Goal: Task Accomplishment & Management: Use online tool/utility

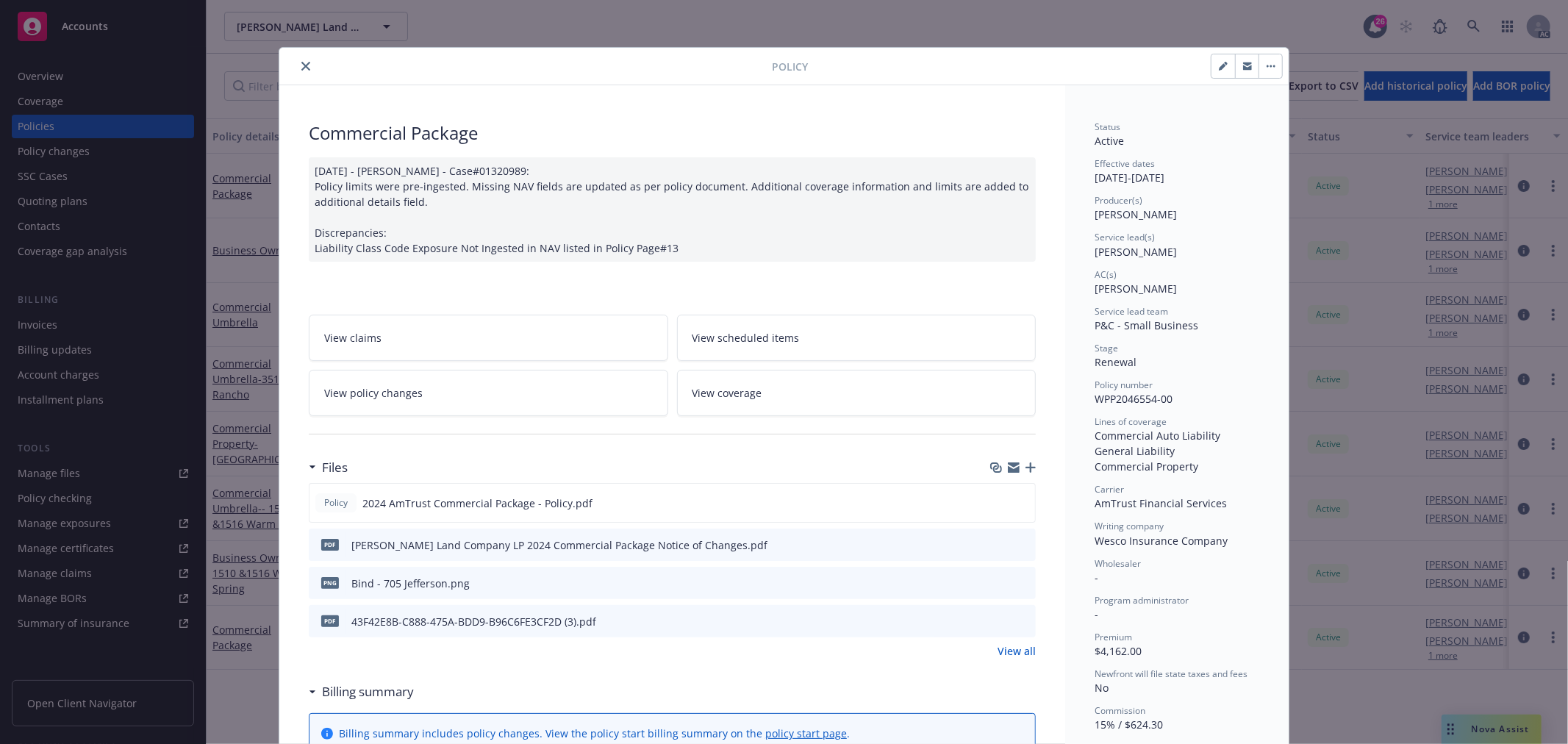
scroll to position [489, 0]
click at [1015, 500] on icon "preview file" at bounding box center [1021, 502] width 14 height 11
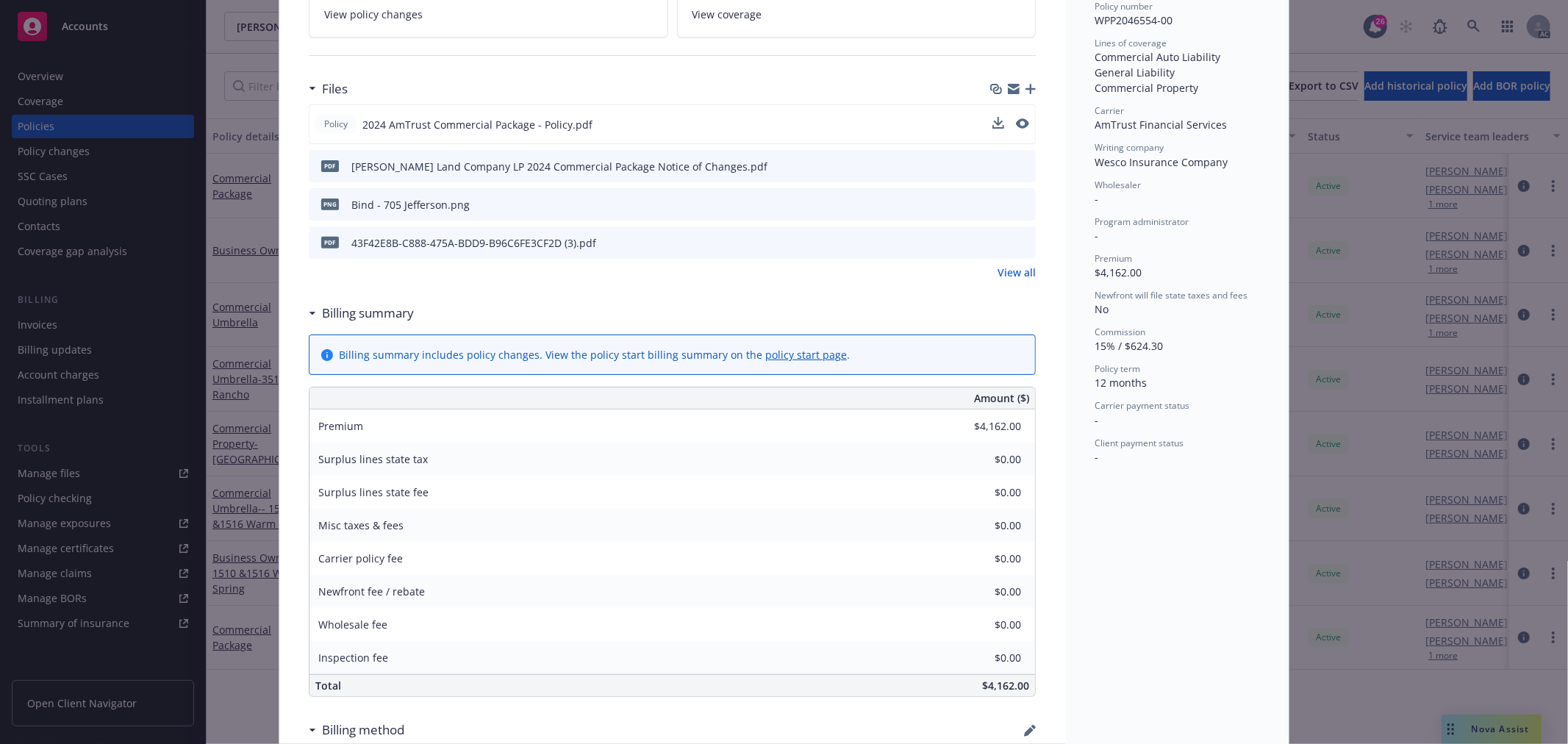
scroll to position [408, 0]
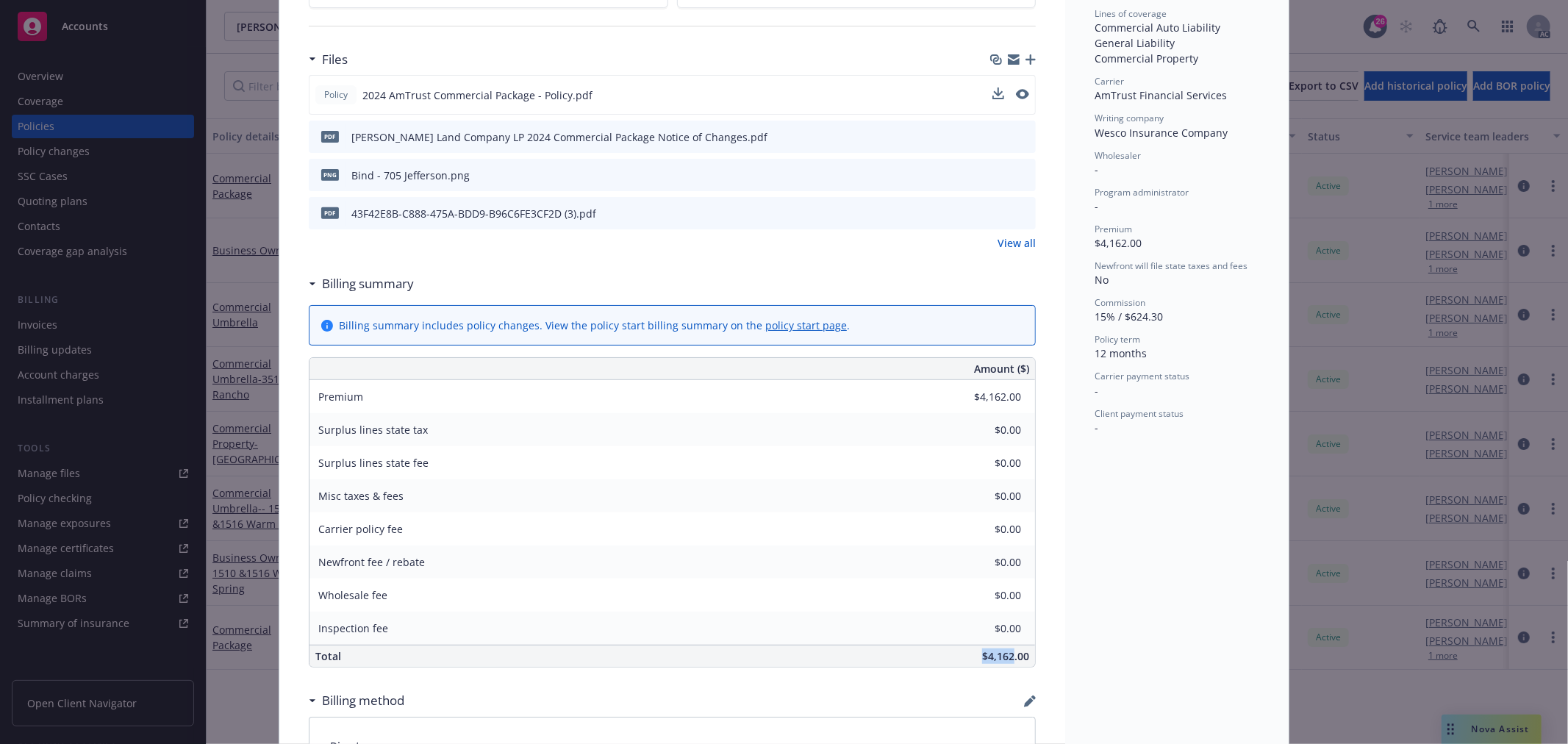
copy span "$4,162"
drag, startPoint x: 972, startPoint y: 656, endPoint x: 1009, endPoint y: 662, distance: 37.5
click at [1009, 662] on div "$4,162.00" at bounding box center [782, 656] width 505 height 21
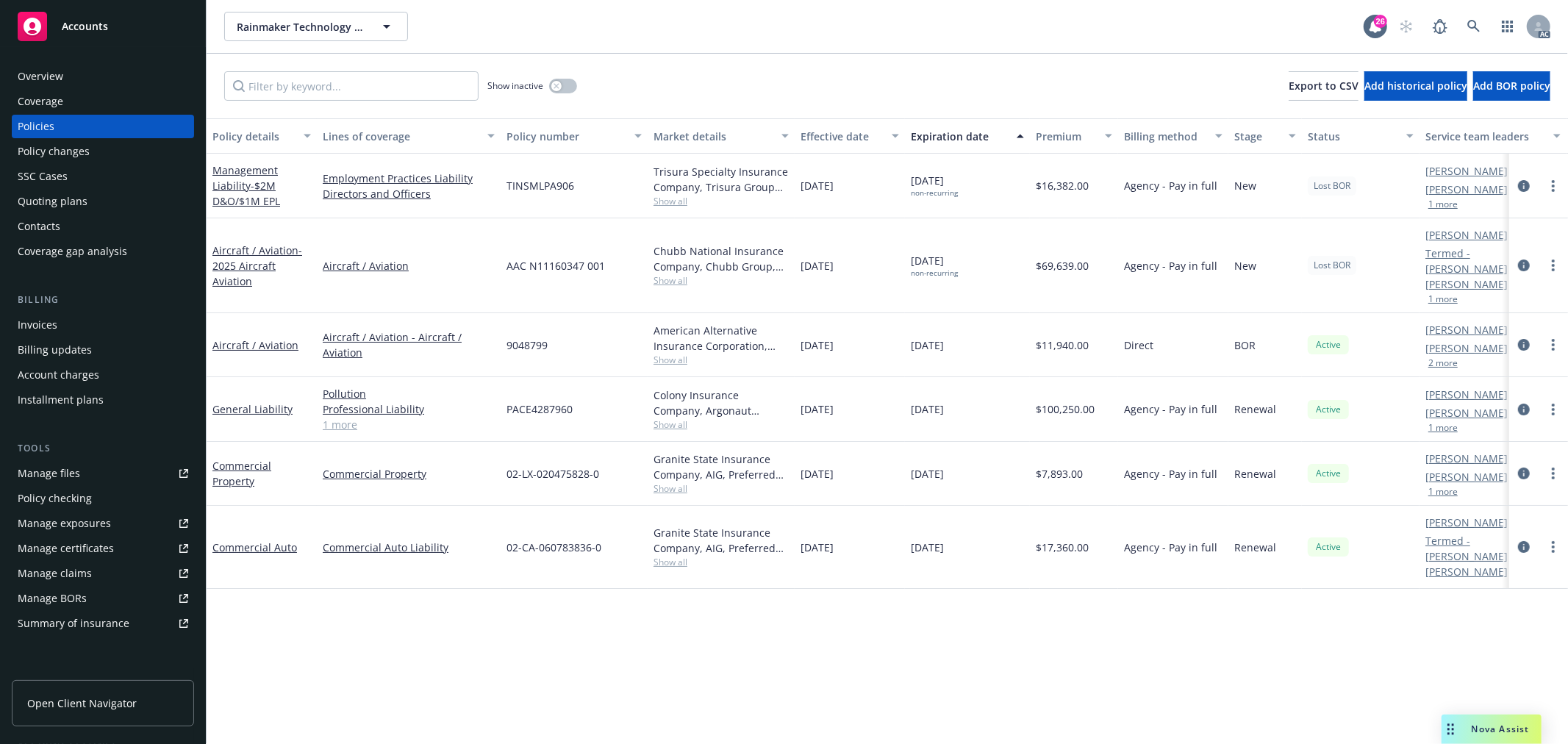
click at [347, 417] on link "1 more" at bounding box center [408, 425] width 172 height 15
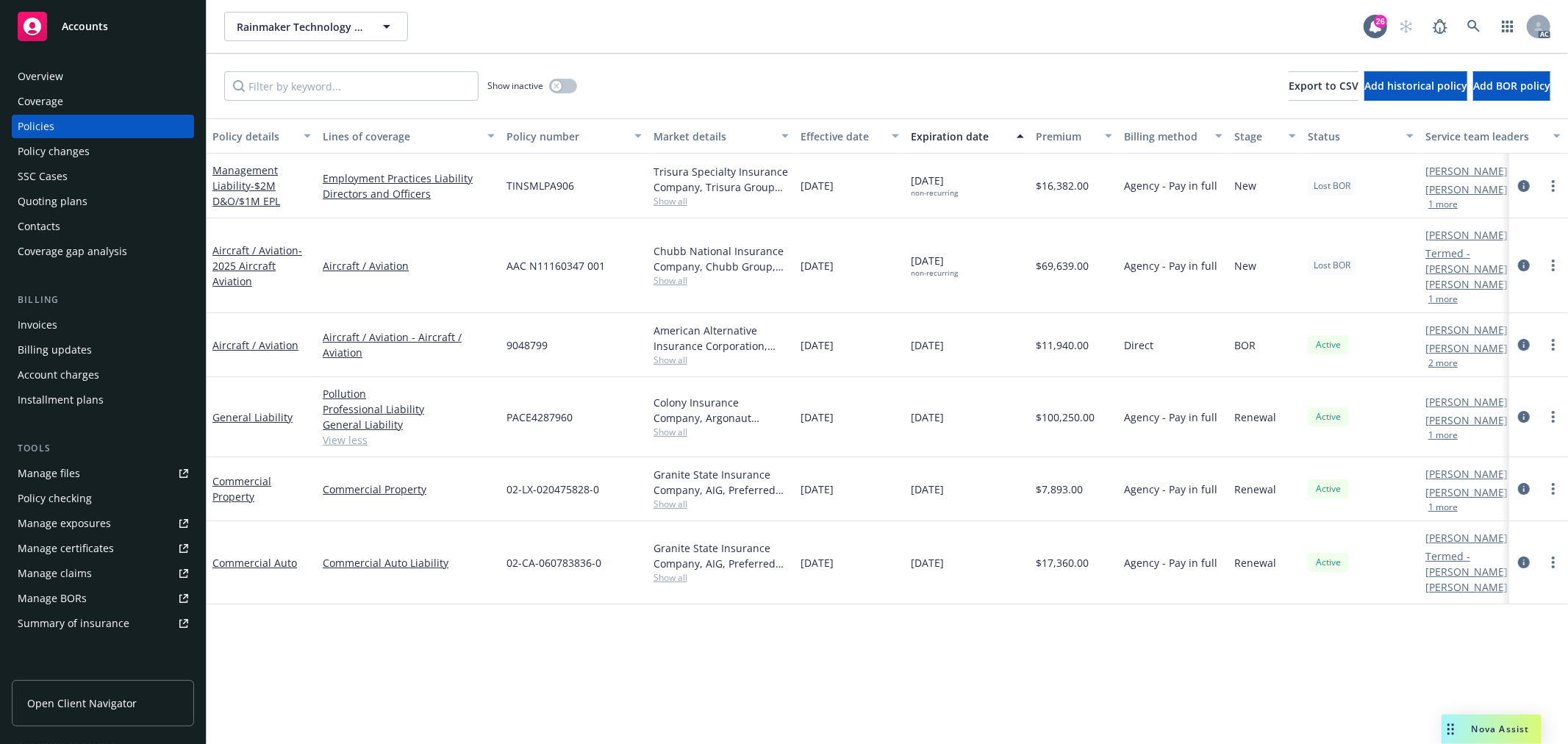
click at [1439, 503] on button "1 more" at bounding box center [1443, 507] width 29 height 9
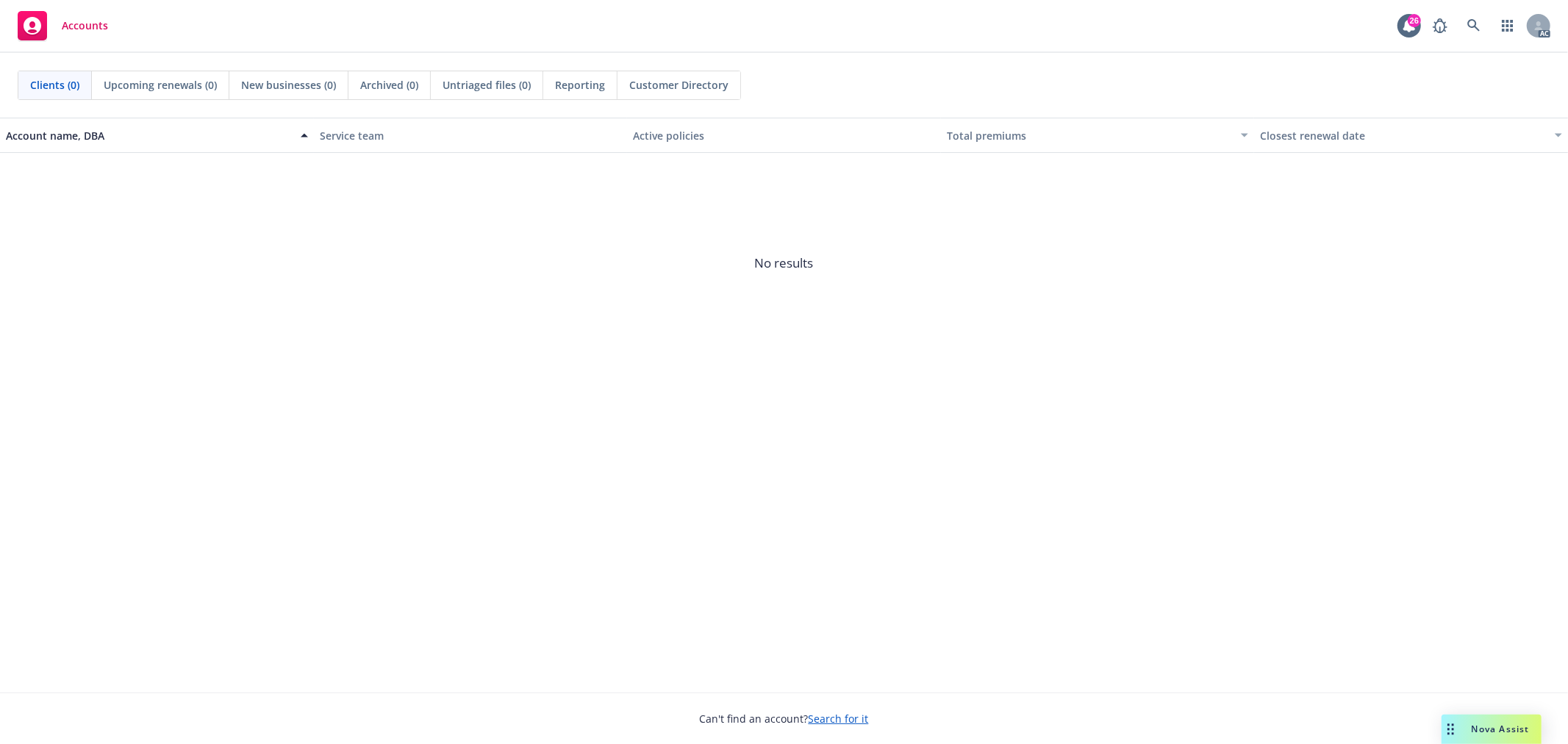
click at [1486, 716] on div "Nova Assist" at bounding box center [1492, 729] width 100 height 29
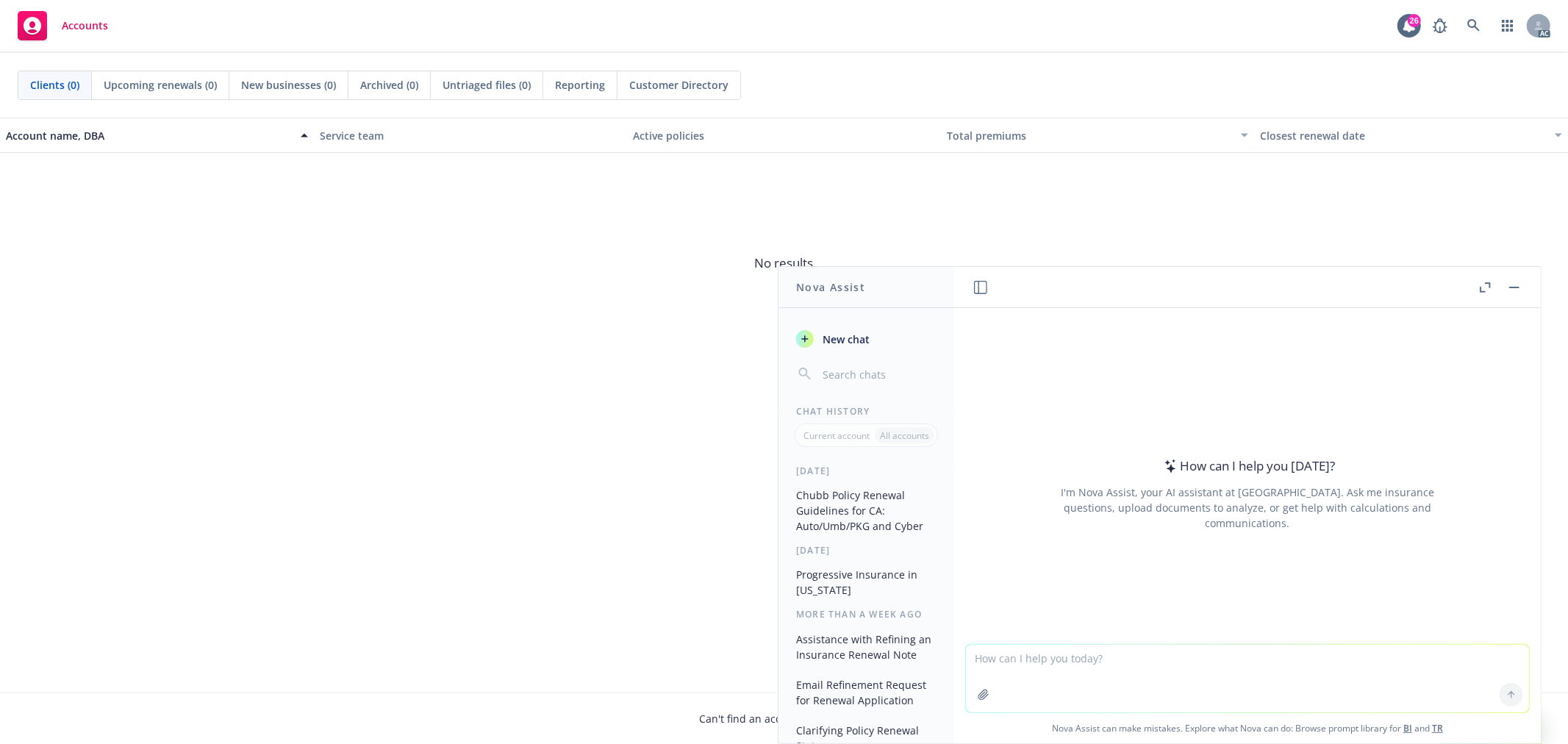
click at [1109, 666] on textarea at bounding box center [1248, 678] width 564 height 68
click at [1156, 669] on textarea "what's the relationship between" at bounding box center [1248, 678] width 564 height 69
paste textarea "Risk Placement Services"
click at [1313, 662] on textarea "what's the relationship between Risk Placement Services and" at bounding box center [1248, 678] width 564 height 69
paste textarea "Atlas"
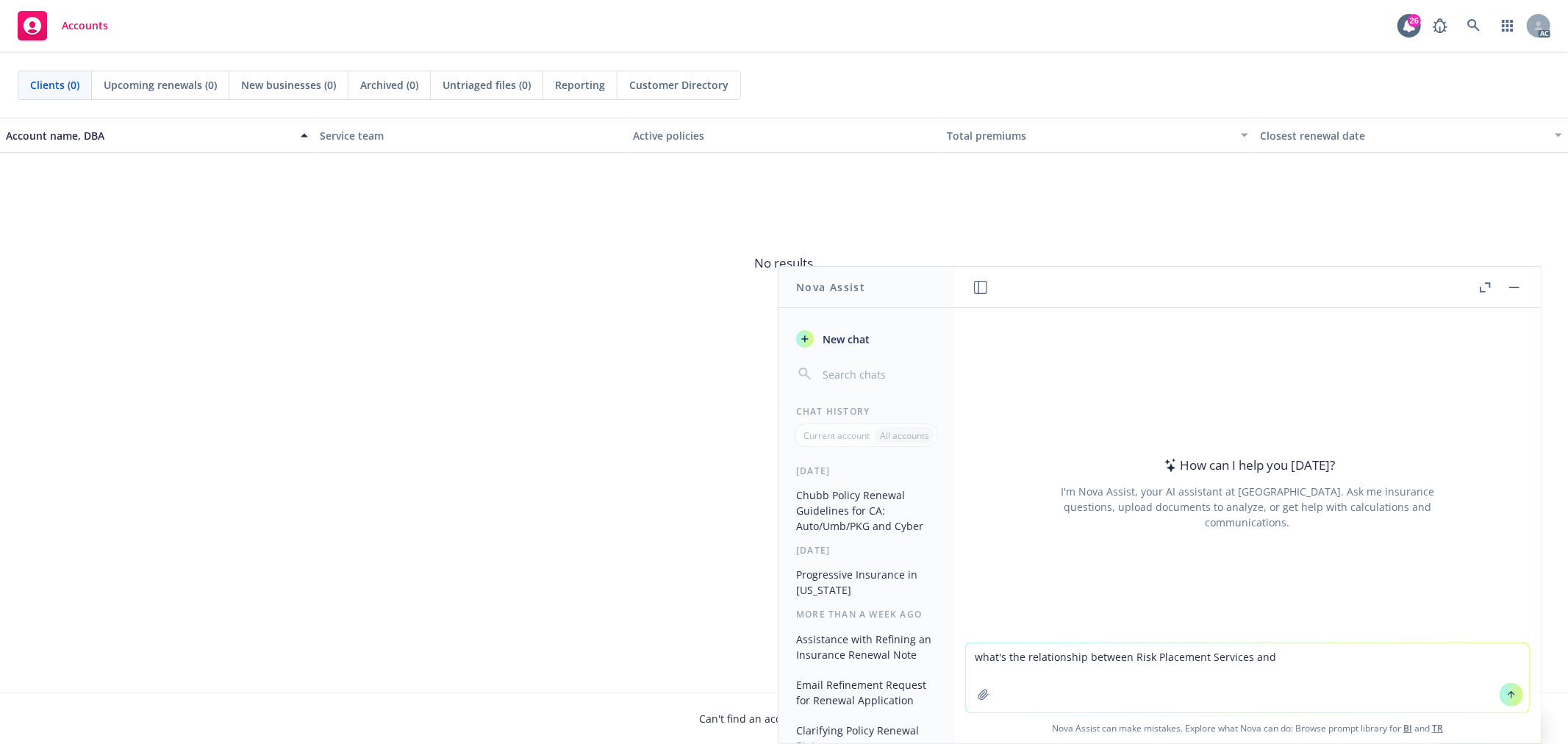
type textarea "what's the relationship between Risk Placement Services and Atlas"
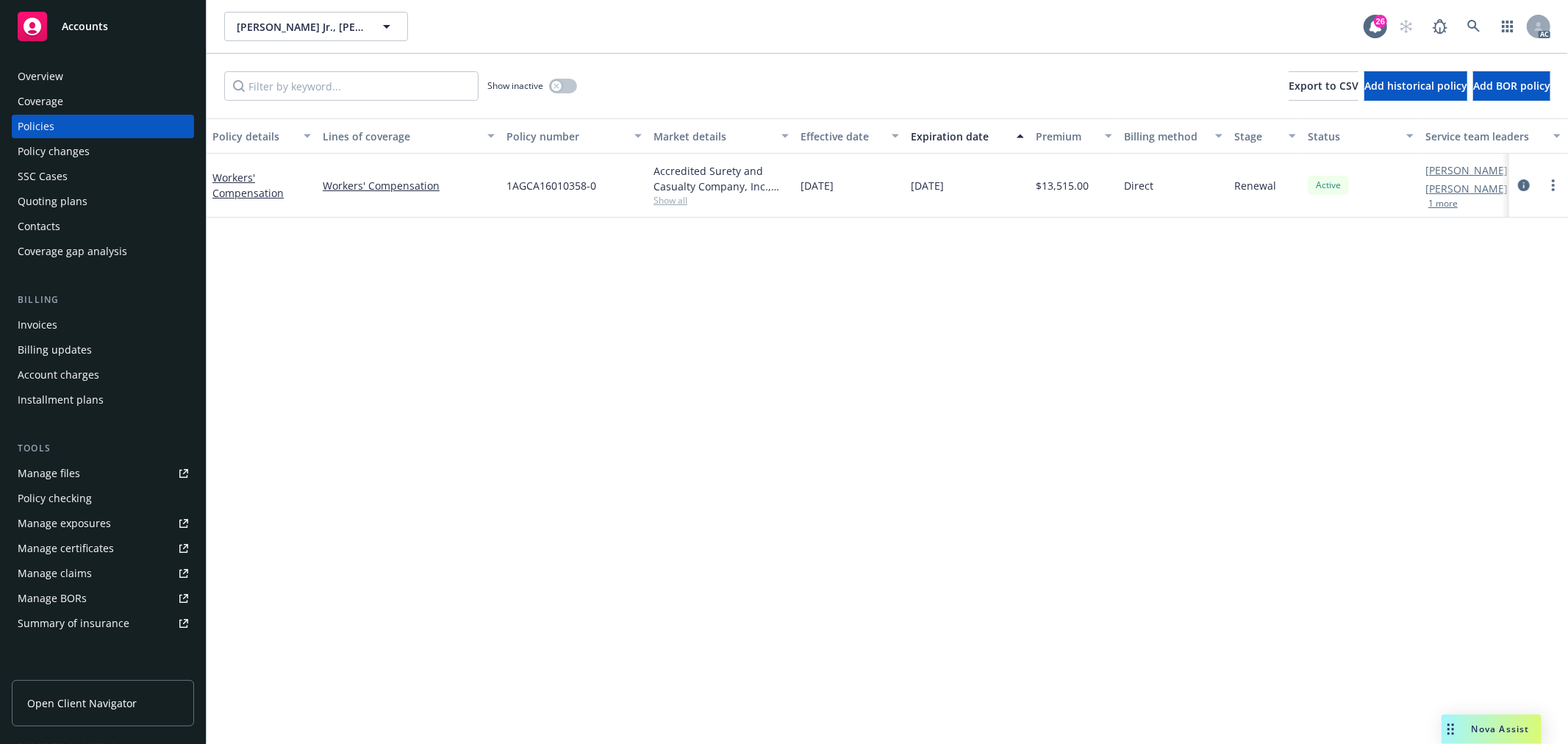
click at [665, 203] on span "Show all" at bounding box center [721, 200] width 135 height 13
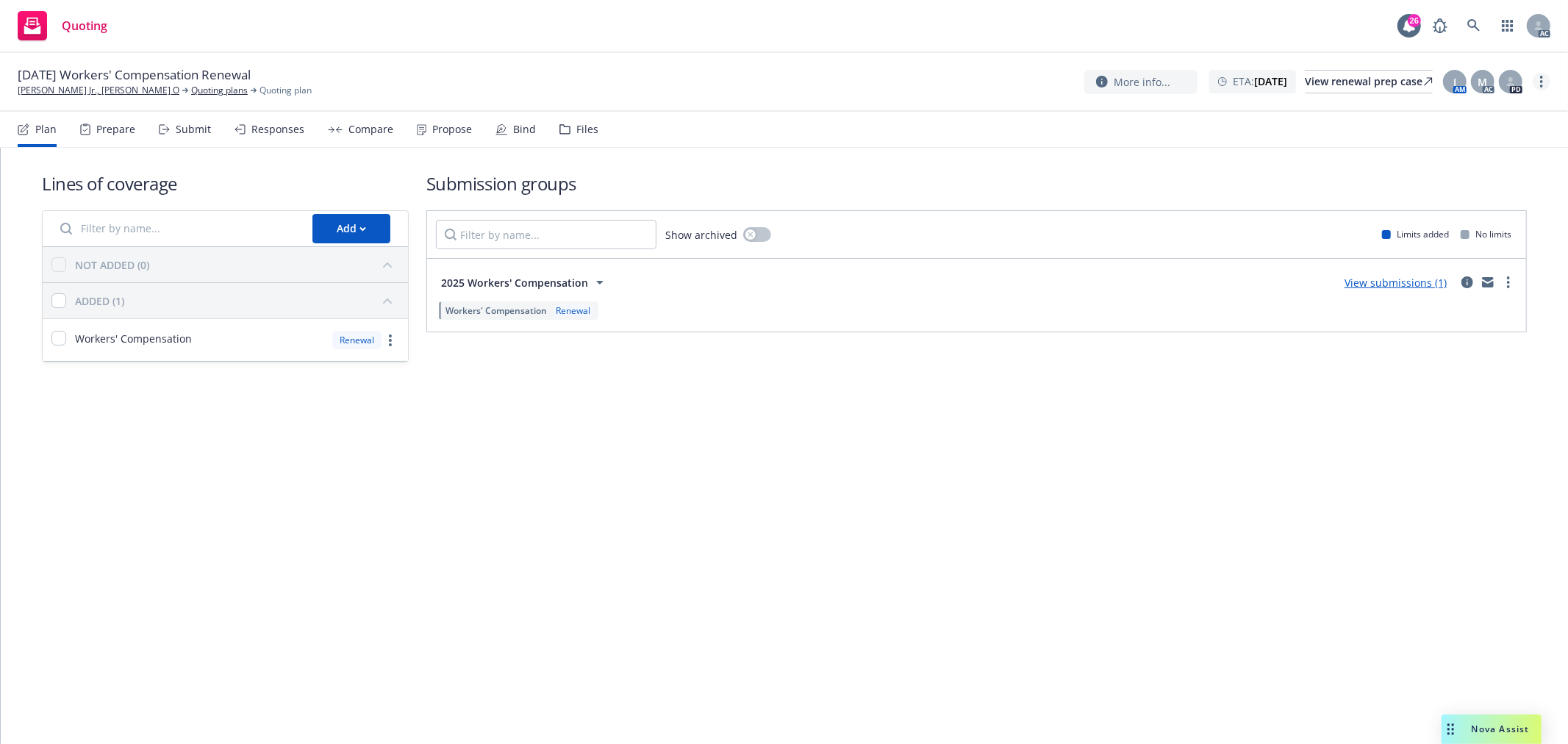
click at [1538, 78] on link "more" at bounding box center [1541, 81] width 17 height 17
click at [1477, 110] on link "Copy logging email" at bounding box center [1469, 112] width 164 height 29
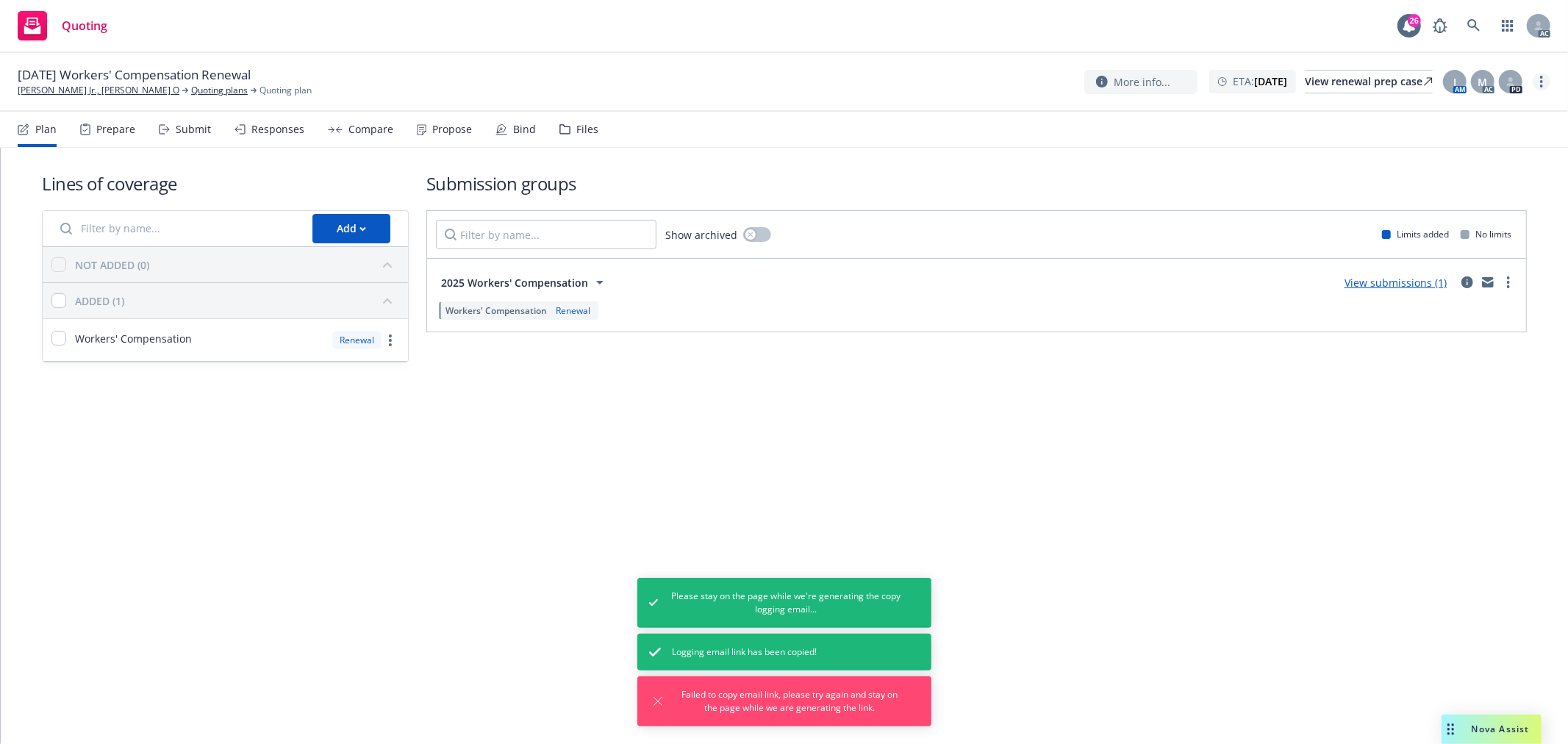
click at [1540, 78] on icon "more" at bounding box center [1541, 81] width 3 height 12
drag, startPoint x: 1452, startPoint y: 114, endPoint x: 1437, endPoint y: 110, distance: 15.5
click at [1452, 114] on link "Copy logging email" at bounding box center [1469, 112] width 164 height 29
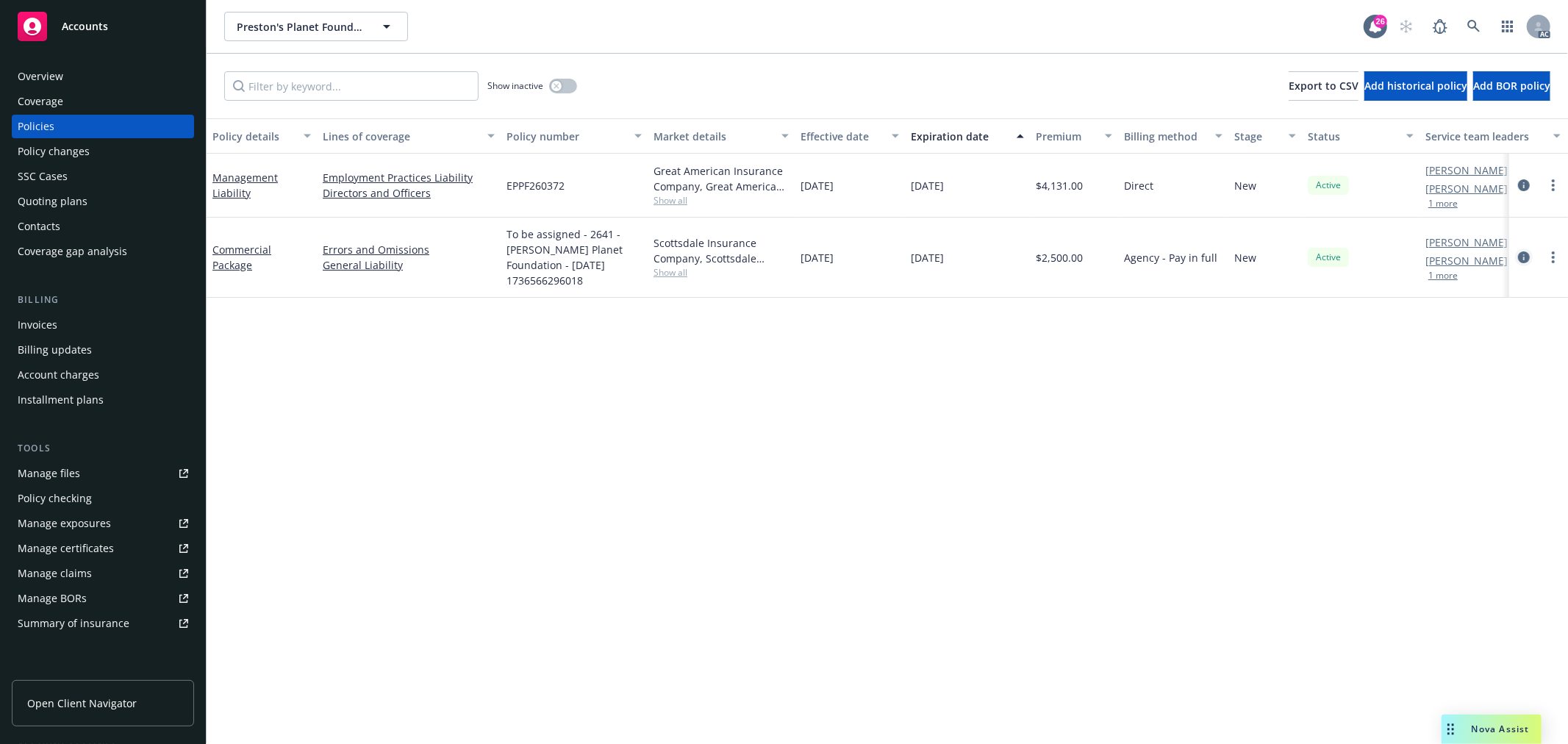
click at [1527, 258] on icon "circleInformation" at bounding box center [1524, 258] width 12 height 12
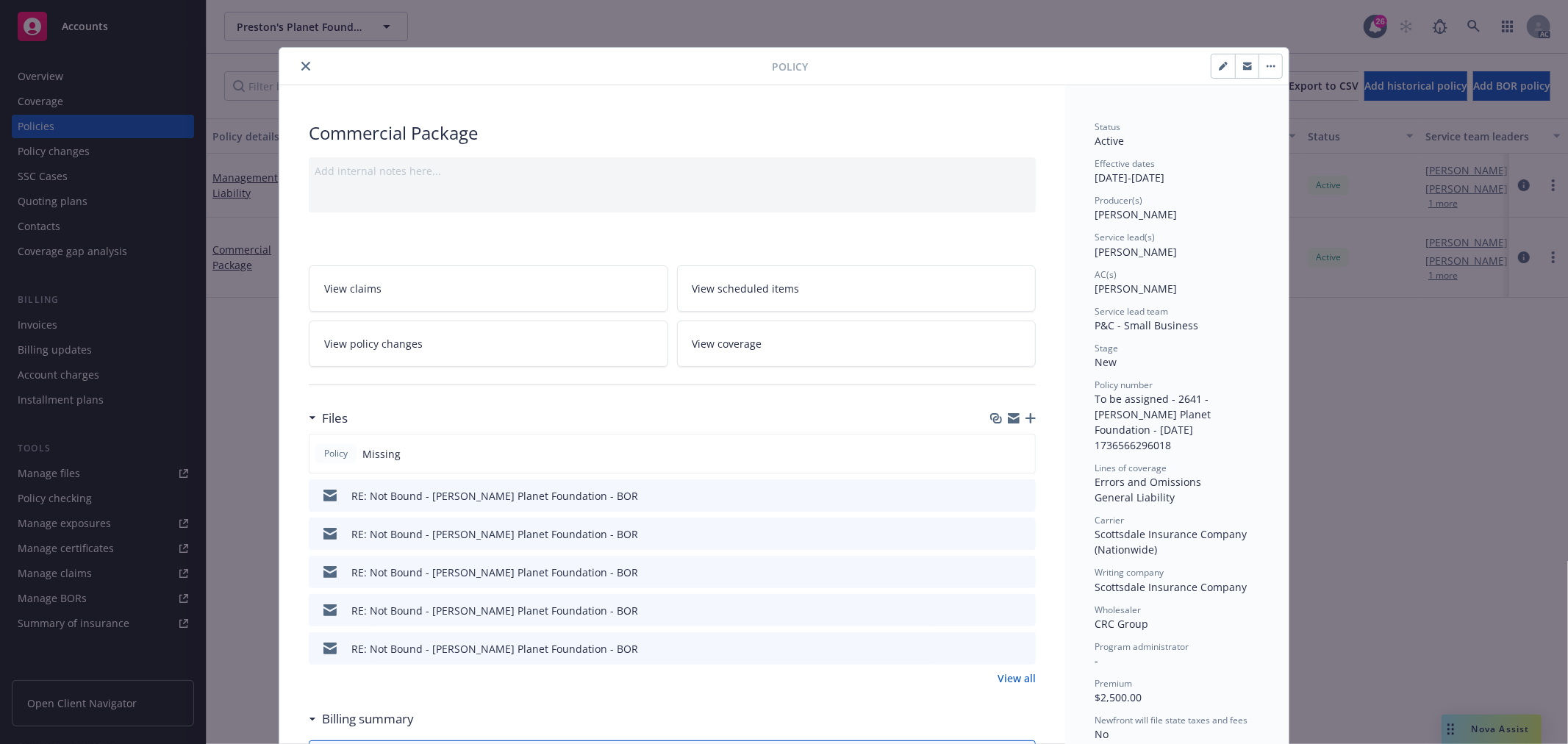
click at [306, 65] on button "close" at bounding box center [306, 66] width 17 height 17
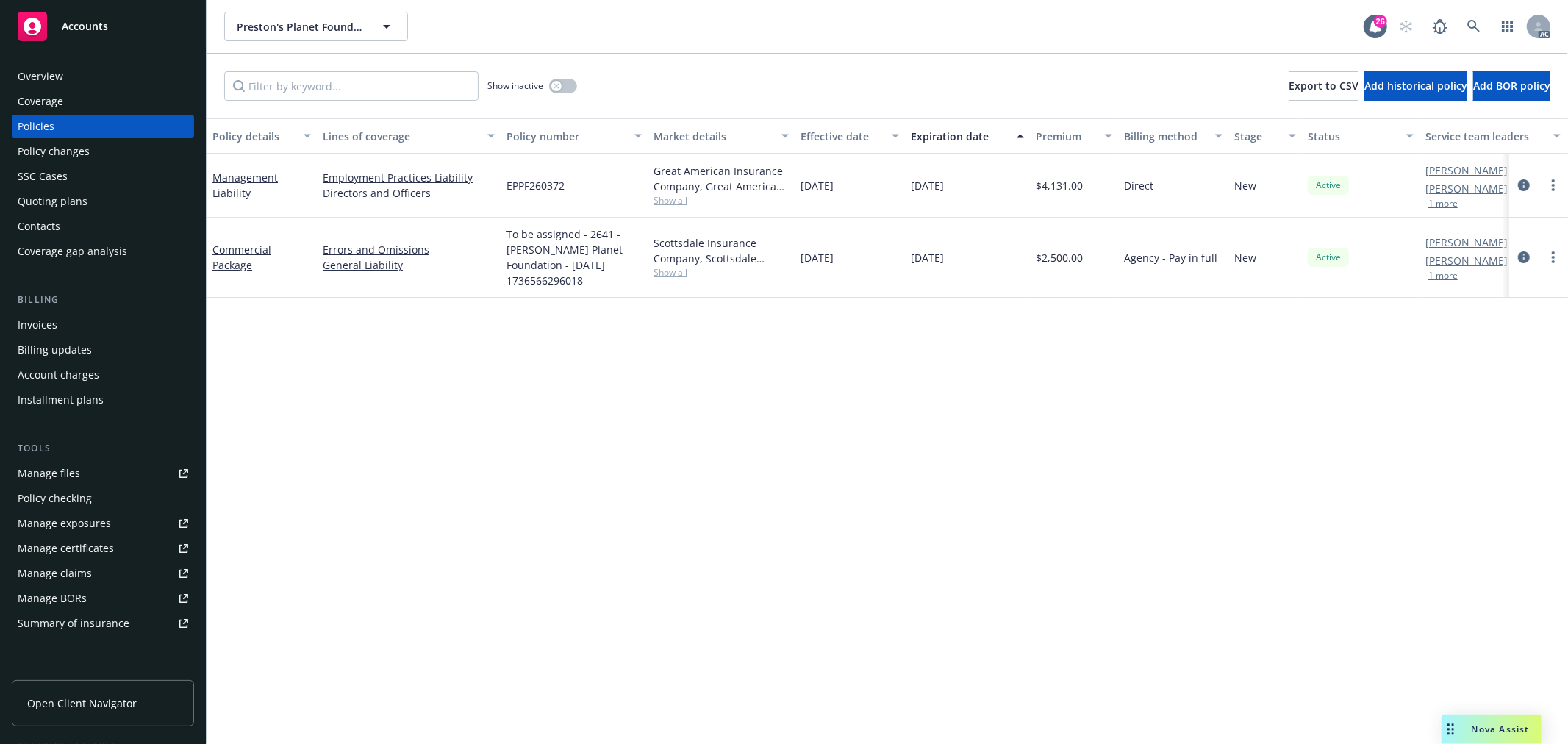
click at [713, 425] on div "Policy details Lines of coverage Policy number Market details Effective date Ex…" at bounding box center [887, 431] width 1362 height 625
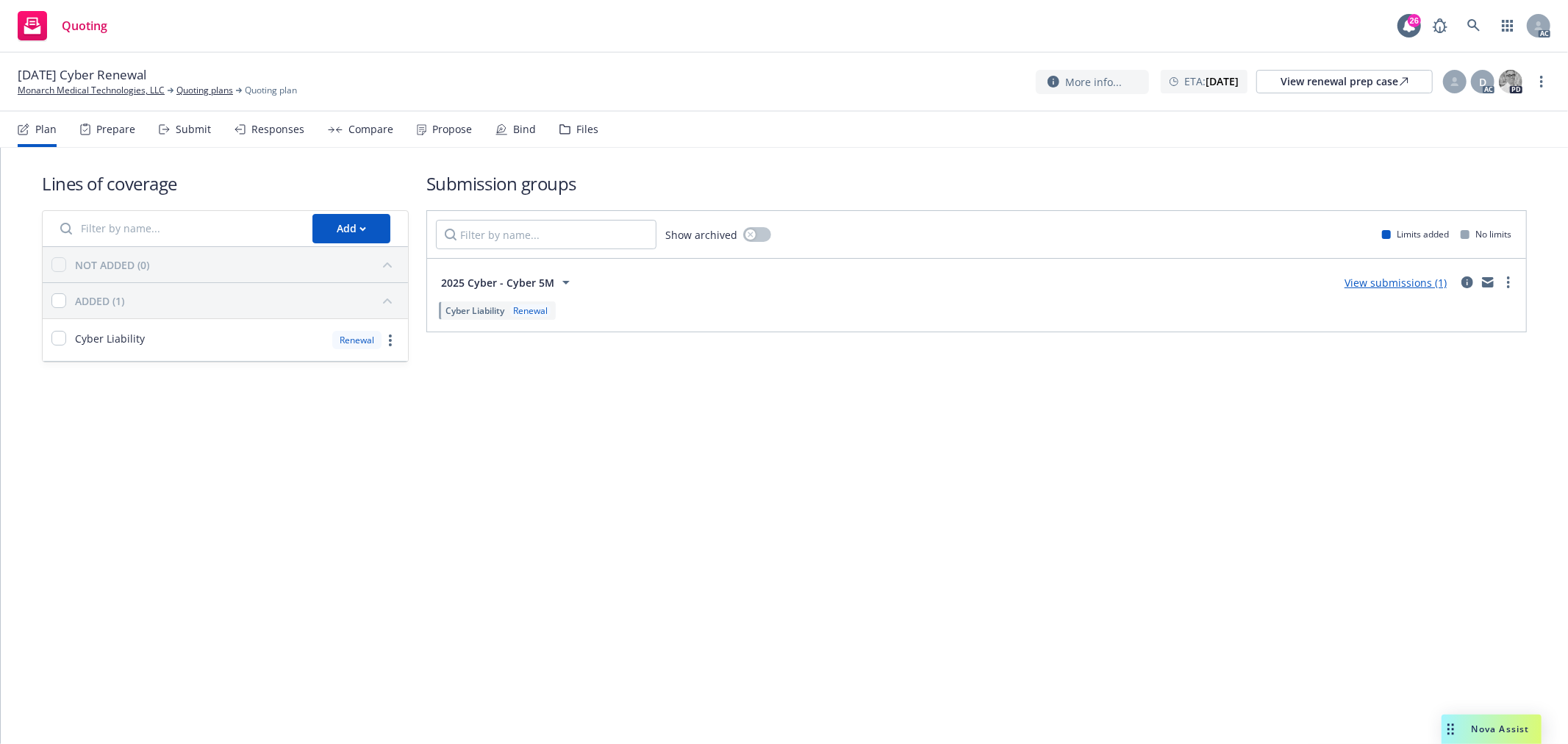
click at [180, 130] on div "Submit" at bounding box center [193, 129] width 36 height 12
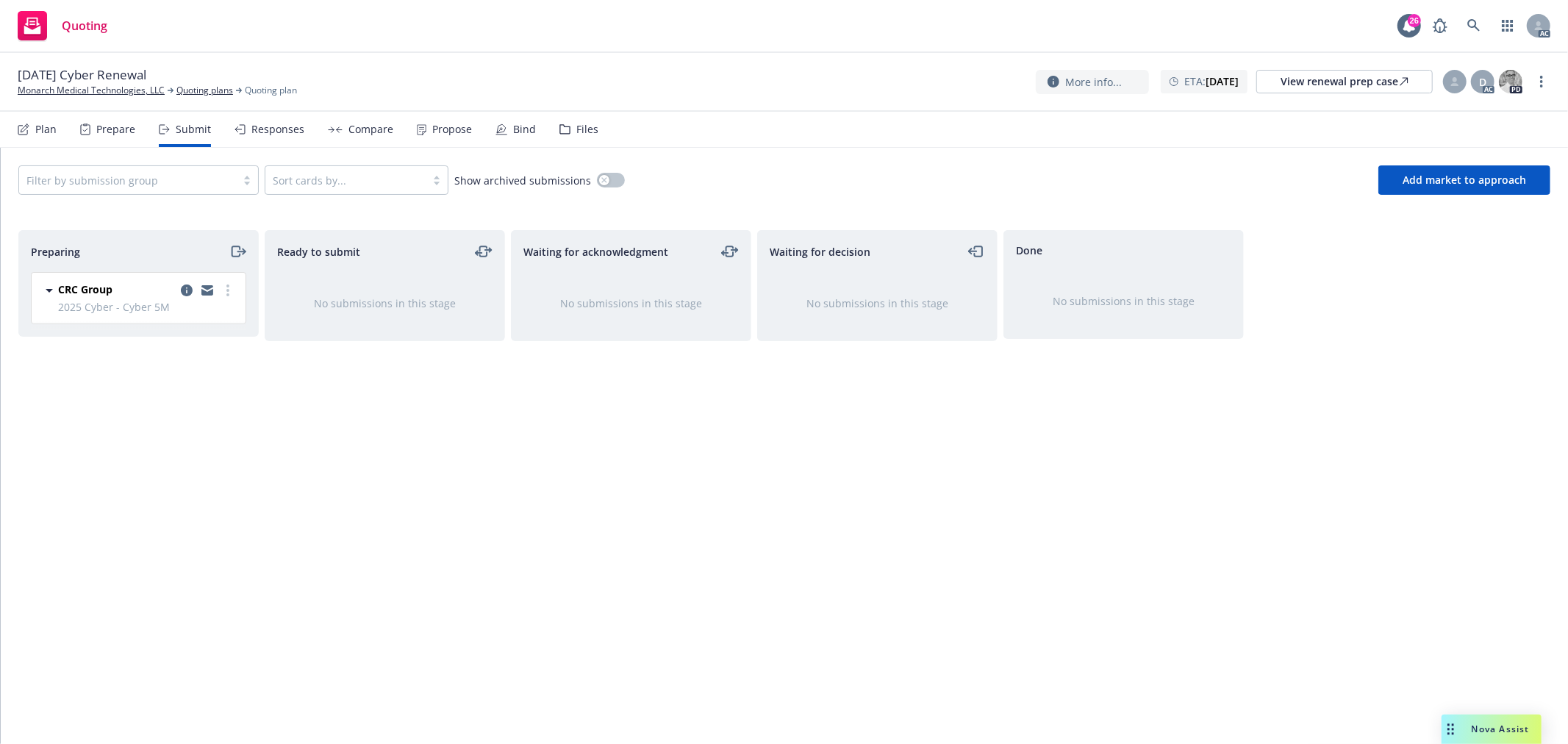
click at [236, 294] on div "CRC Group 2025 Cyber - Cyber 5M [DATE] 9:16 AM" at bounding box center [139, 298] width 214 height 51
click at [229, 292] on icon "more" at bounding box center [228, 290] width 3 height 12
click at [188, 353] on span "Log acknowledgement" at bounding box center [161, 350] width 145 height 14
